Goal: Find specific page/section: Find specific page/section

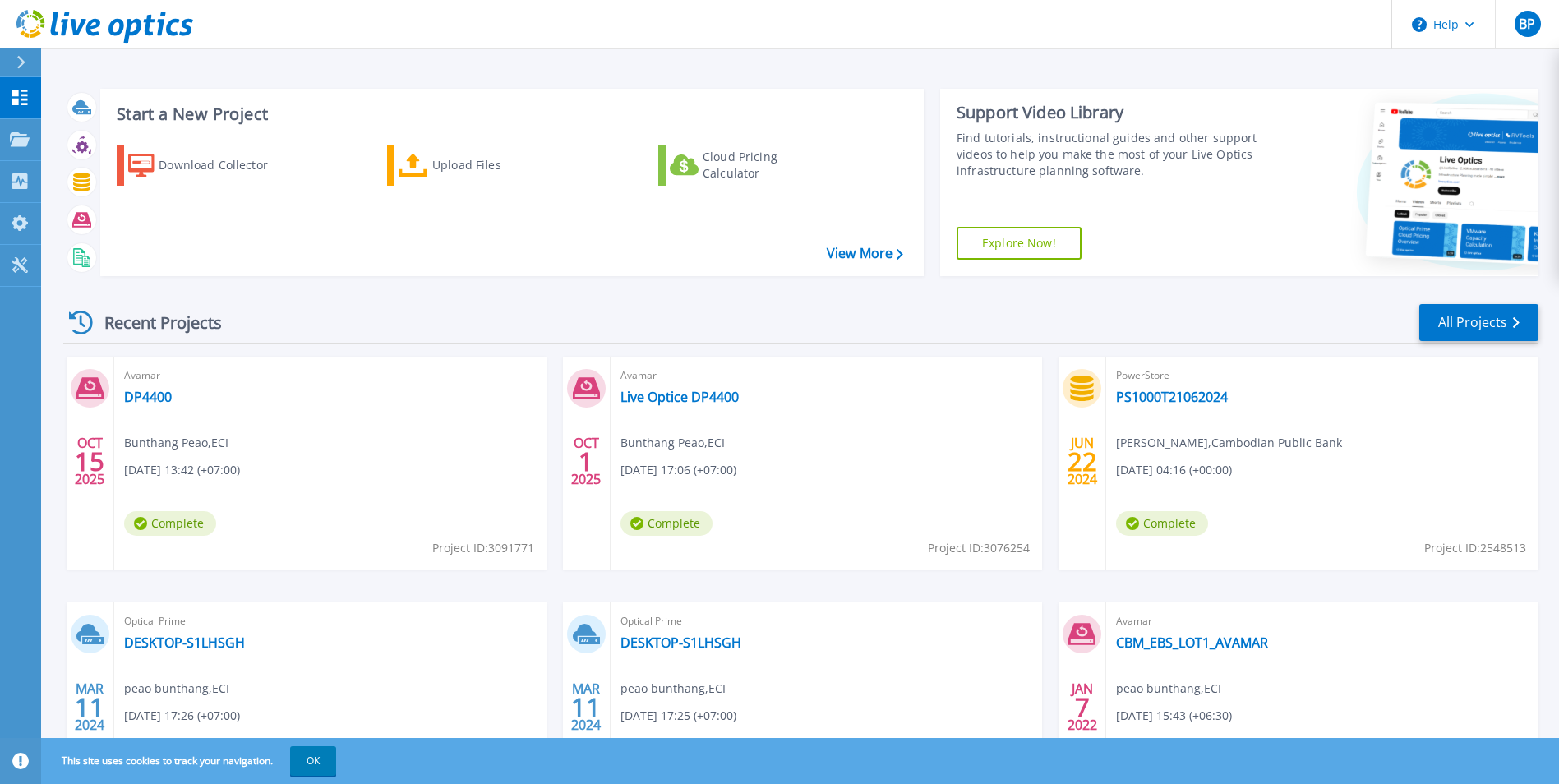
click at [167, 445] on span "Bunthang Peao , ECI" at bounding box center [176, 443] width 104 height 18
click at [150, 394] on link "DP4400" at bounding box center [147, 397] width 48 height 17
click at [671, 395] on link "Live Optice DP4400" at bounding box center [680, 397] width 119 height 17
